Goal: Find specific page/section

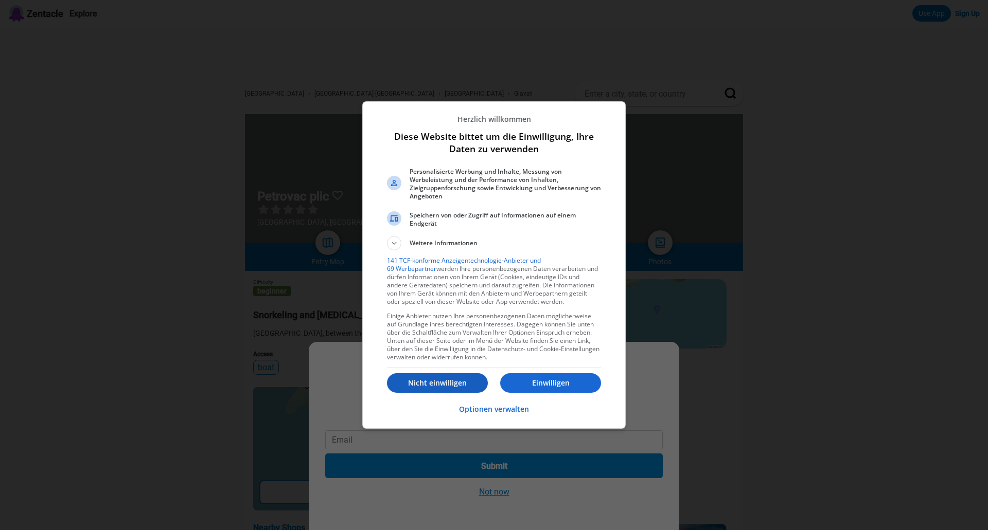
click at [429, 380] on p "Nicht einwilligen" at bounding box center [437, 383] width 101 height 10
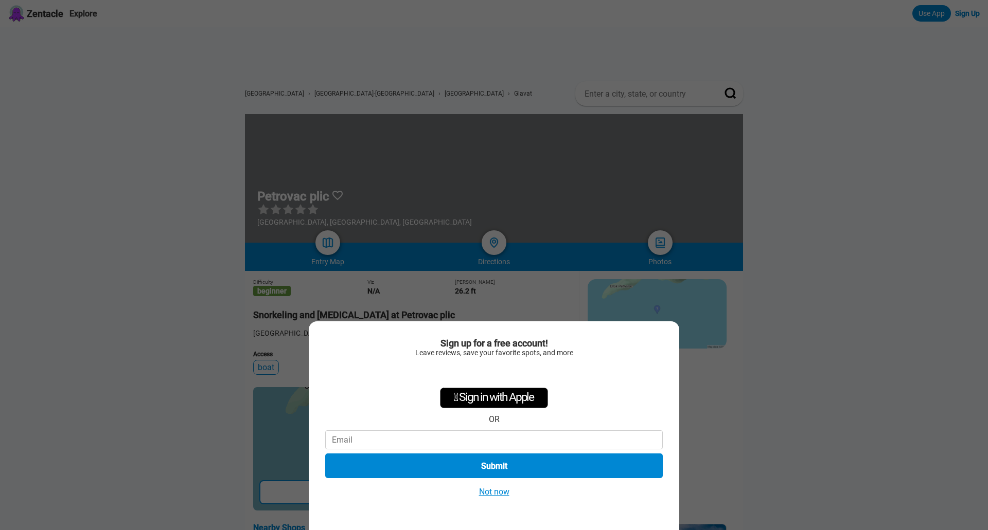
click at [496, 494] on button "Not now" at bounding box center [494, 492] width 37 height 11
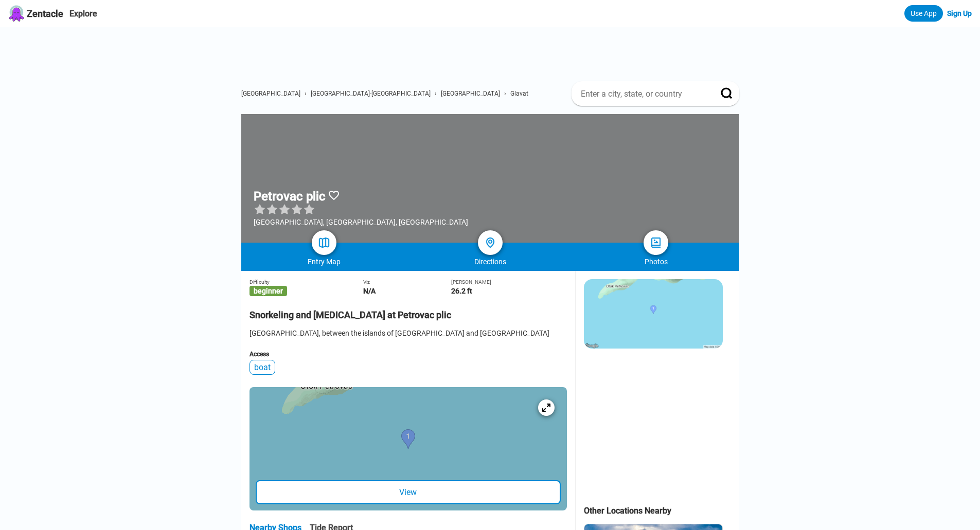
click at [621, 92] on input at bounding box center [643, 94] width 127 height 11
type input "plic cavlin"
